Goal: Entertainment & Leisure: Consume media (video, audio)

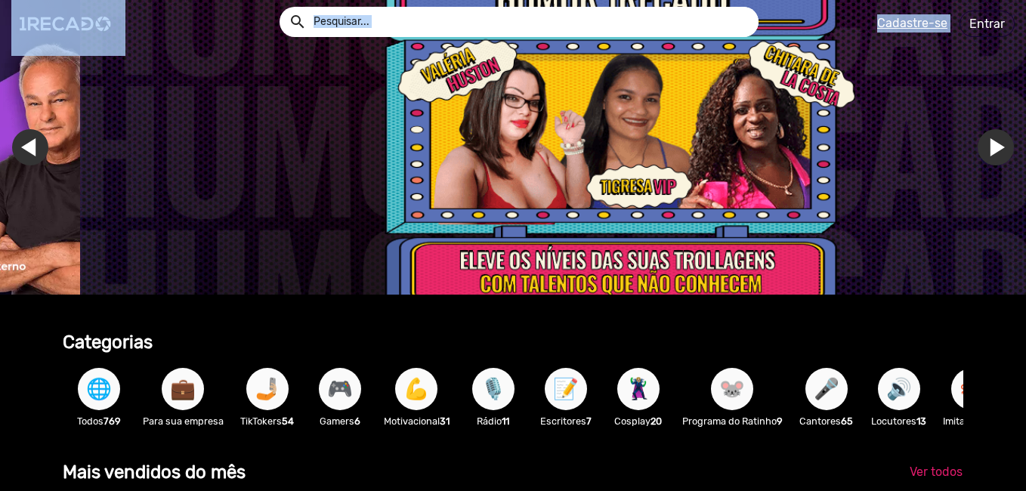
scroll to position [0, 3044]
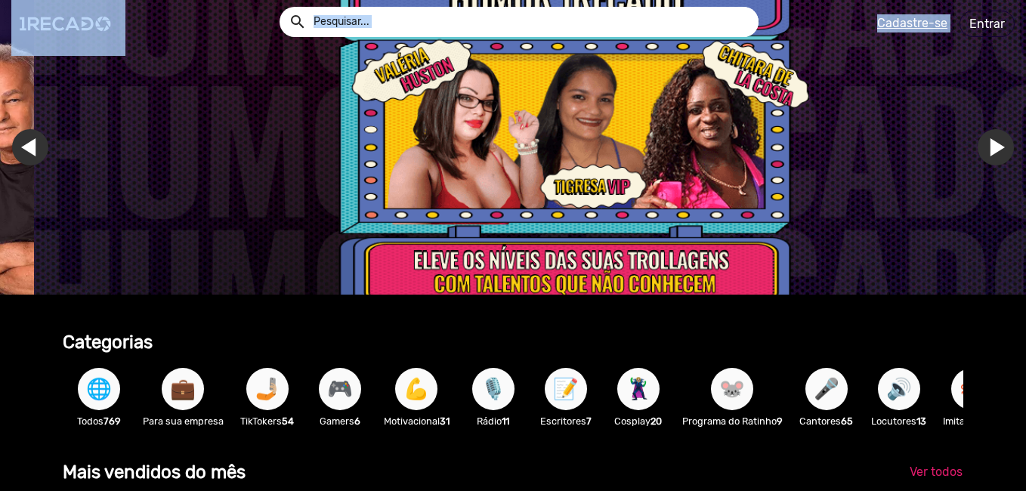
drag, startPoint x: 1021, startPoint y: 41, endPoint x: 1018, endPoint y: 73, distance: 32.6
click at [1018, 73] on app-navigation "search help_outline search menu Cadastre-se Entrar help_outline [PERSON_NAME] s…" at bounding box center [513, 81] width 1026 height 70
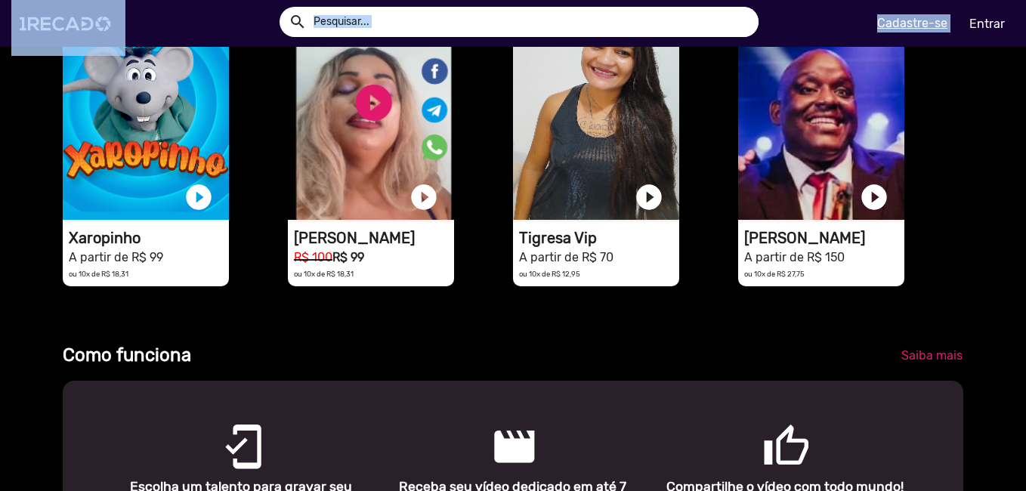
scroll to position [422, 0]
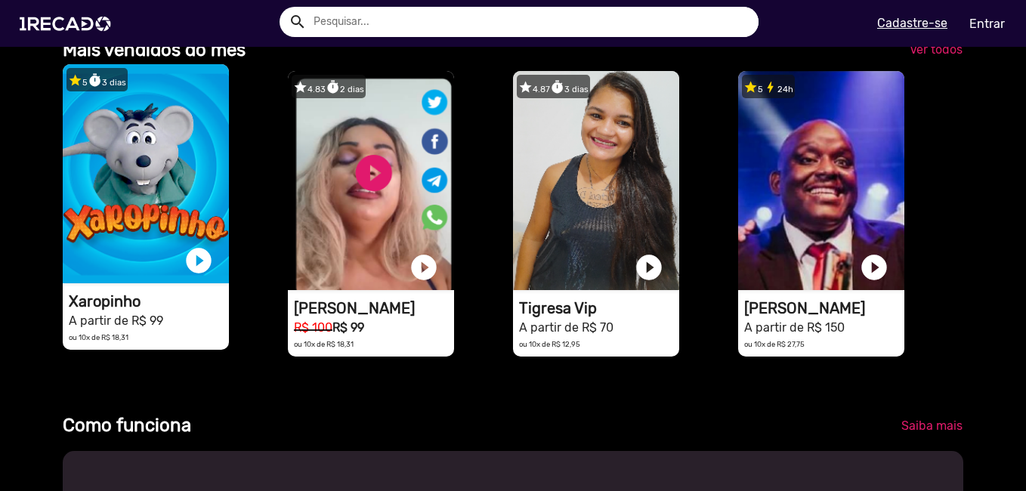
click at [163, 329] on h1 "A partir de R$ 99" at bounding box center [149, 320] width 160 height 18
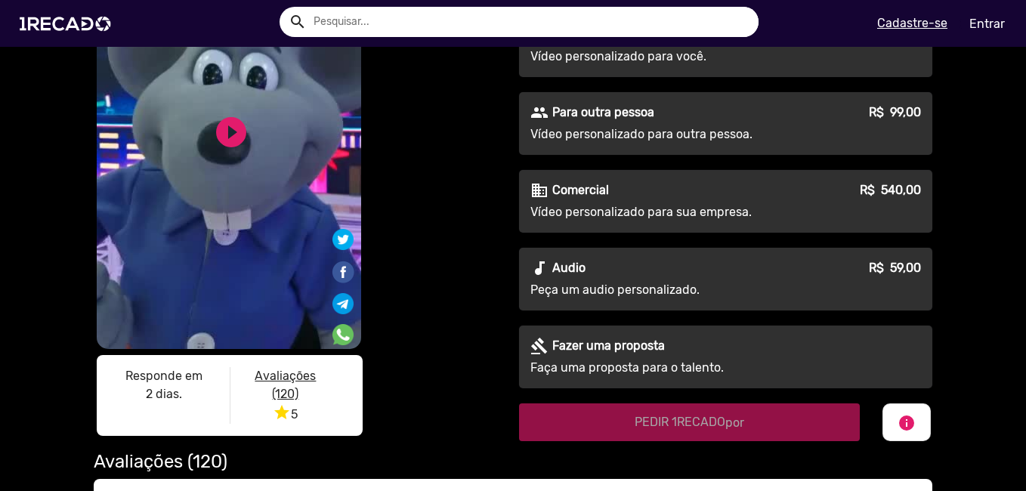
scroll to position [204, 0]
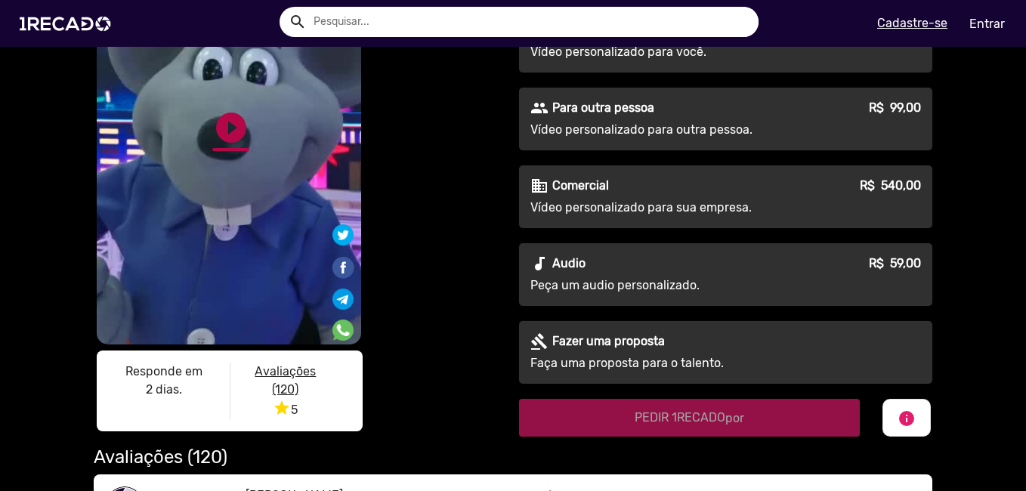
click at [224, 128] on link "play_circle_filled" at bounding box center [231, 128] width 36 height 36
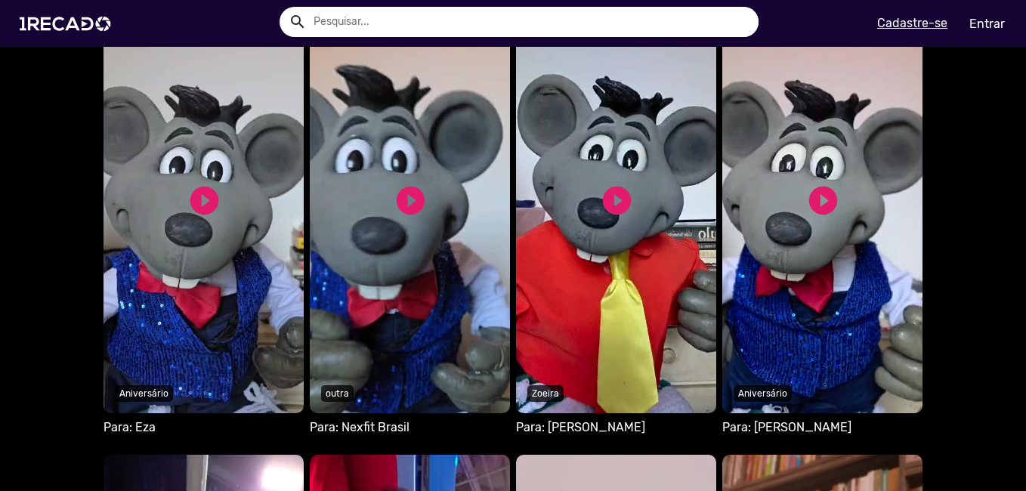
scroll to position [997, 0]
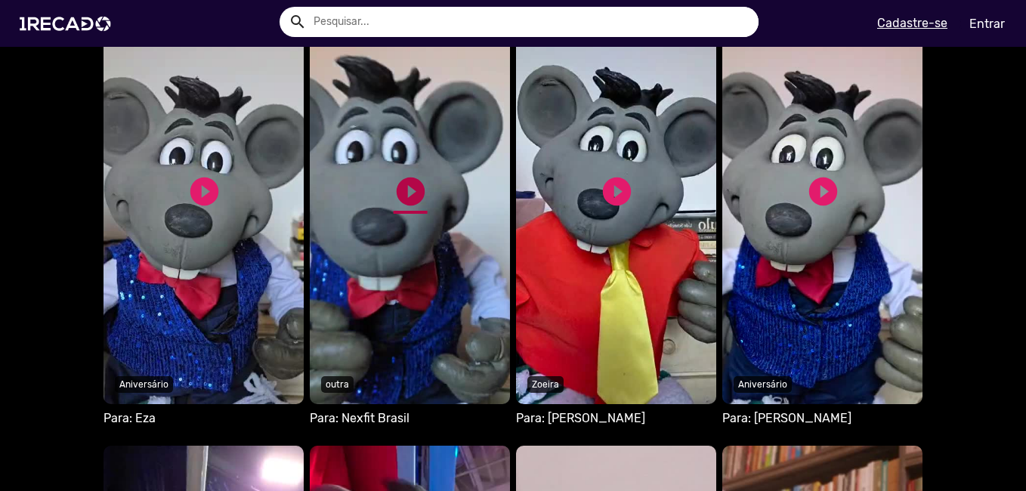
click at [401, 183] on link "play_circle_filled" at bounding box center [411, 192] width 34 height 34
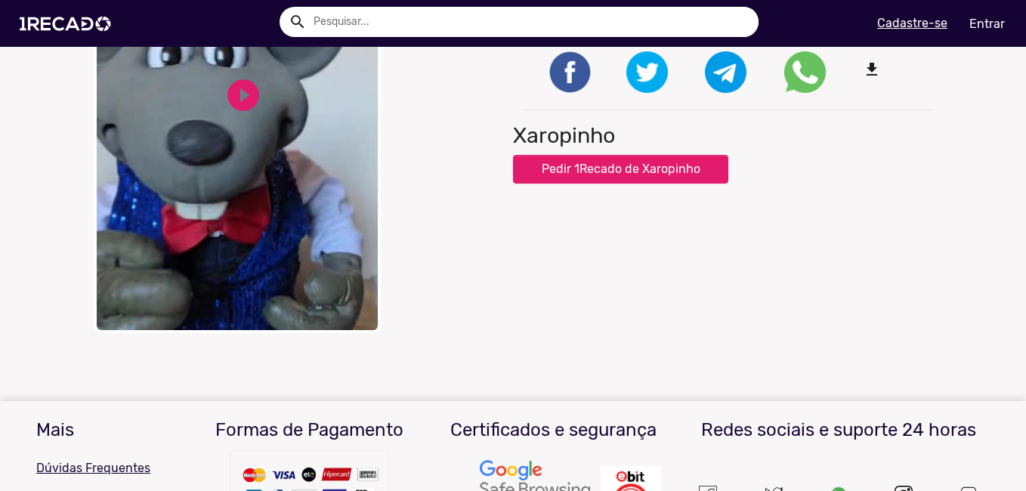
scroll to position [211, 0]
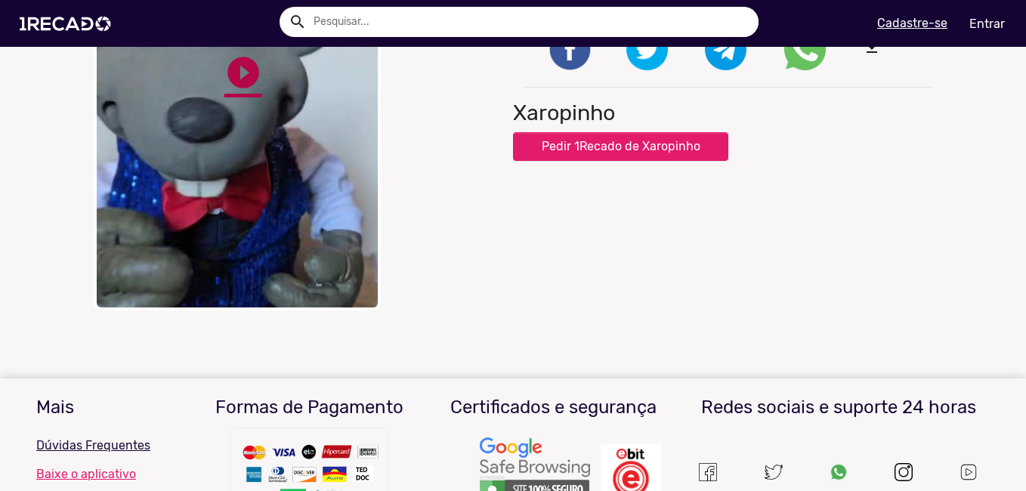
click at [249, 76] on link "play_circle_filled" at bounding box center [243, 73] width 38 height 38
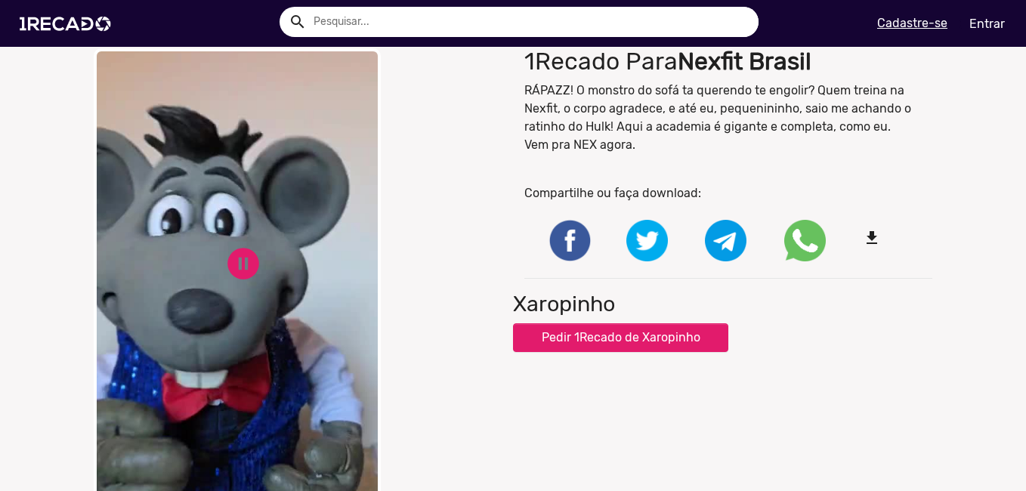
scroll to position [0, 0]
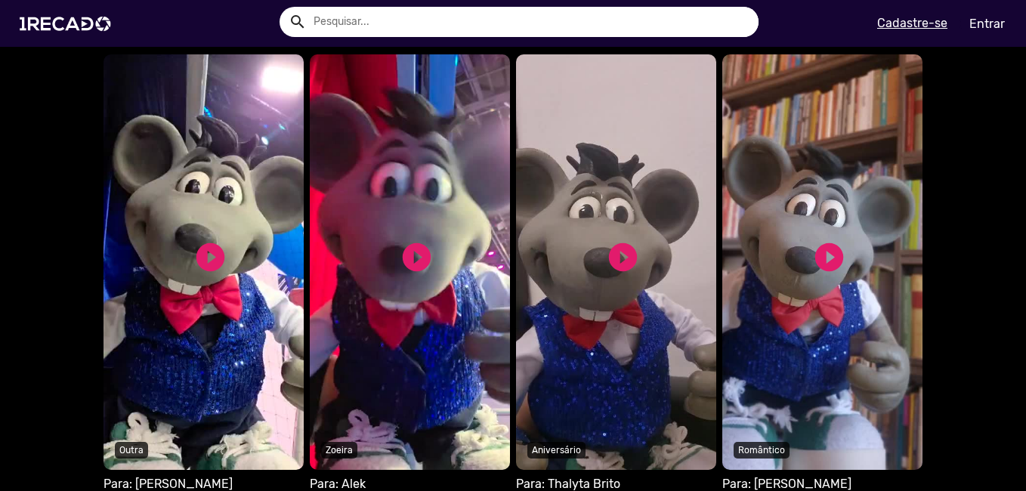
scroll to position [1393, 0]
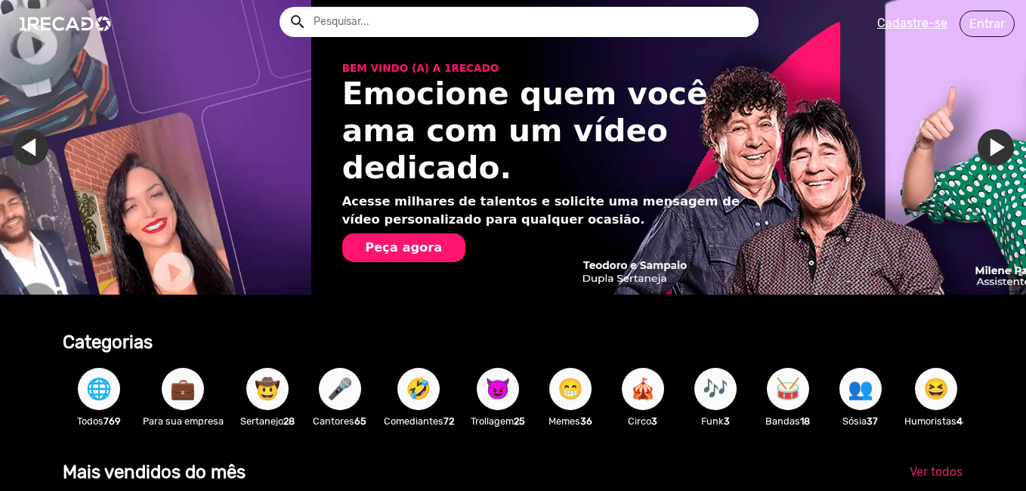
scroll to position [0, 2029]
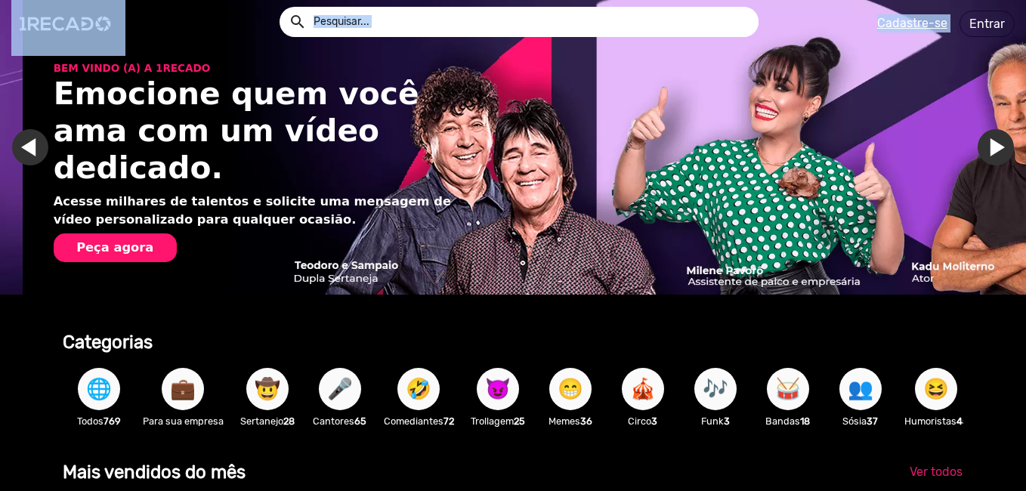
drag, startPoint x: 1019, startPoint y: 45, endPoint x: 1019, endPoint y: 70, distance: 24.9
click at [1019, 70] on app-navigation "search help_outline search menu Cadastre-se Entrar help_outline [PERSON_NAME] s…" at bounding box center [513, 81] width 1026 height 70
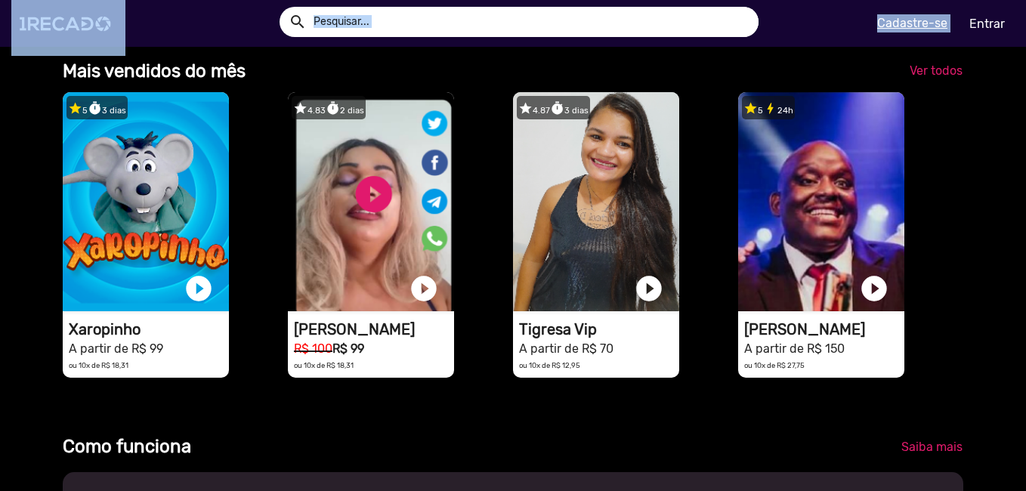
scroll to position [0, 3044]
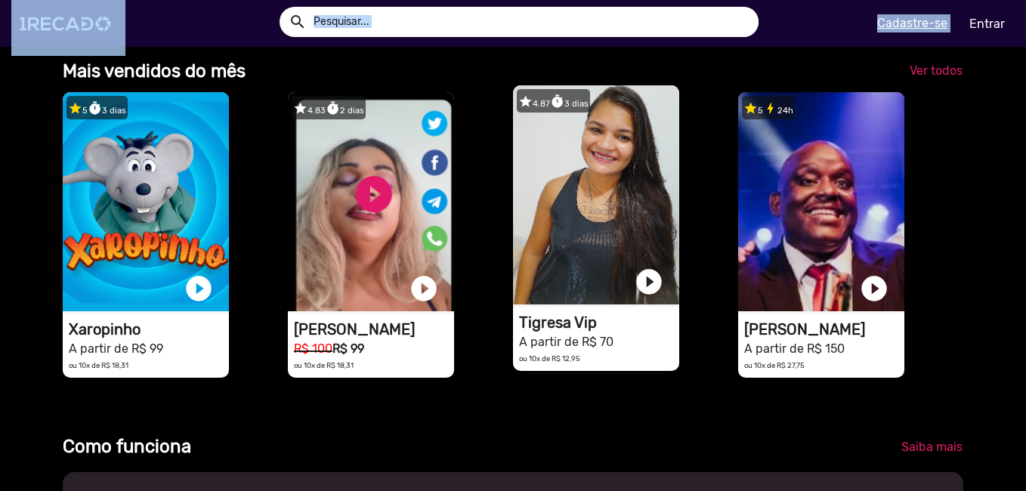
click at [607, 199] on video "1RECADO vídeos dedicados para fãs e empresas" at bounding box center [596, 194] width 166 height 219
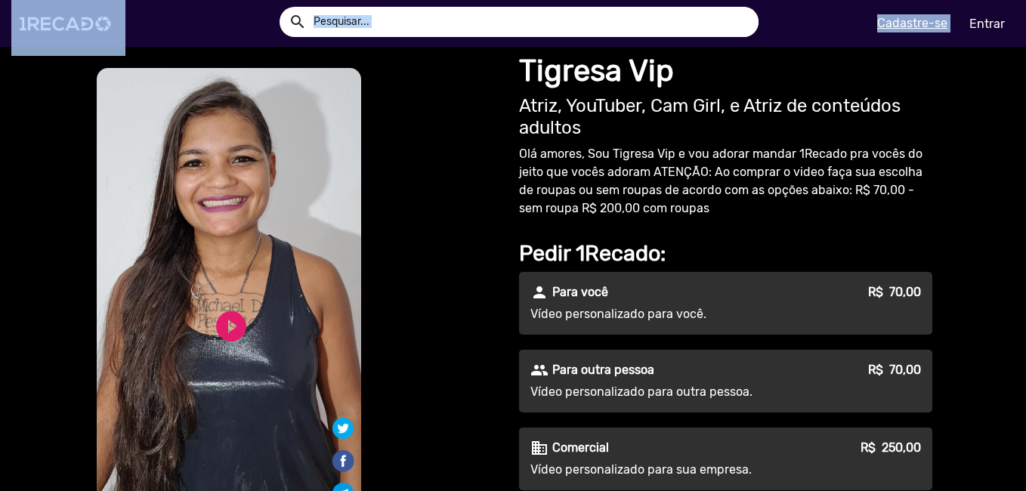
click at [632, 162] on p "Olá amores, Sou Tigresa Vip e vou adorar mandar 1Recado pra vocês do jeito que …" at bounding box center [725, 181] width 413 height 73
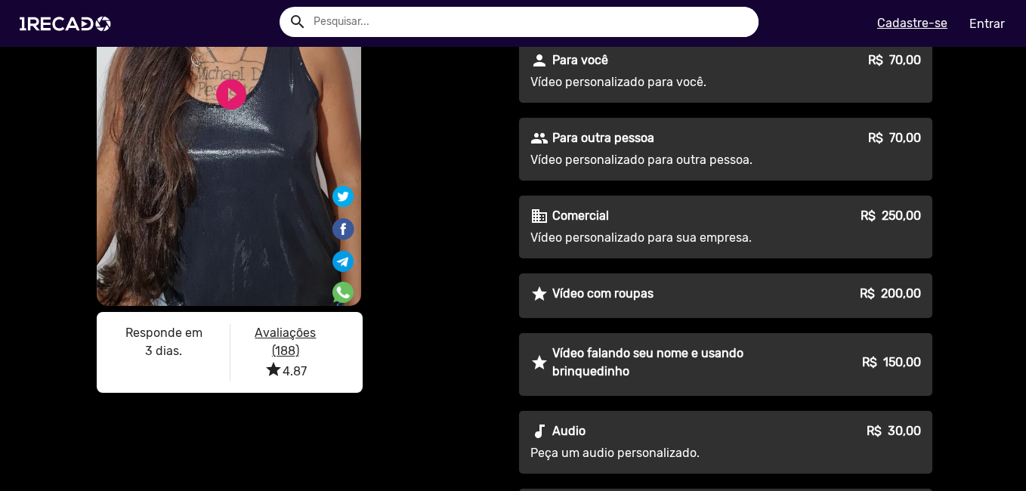
scroll to position [275, 0]
